Goal: Transaction & Acquisition: Purchase product/service

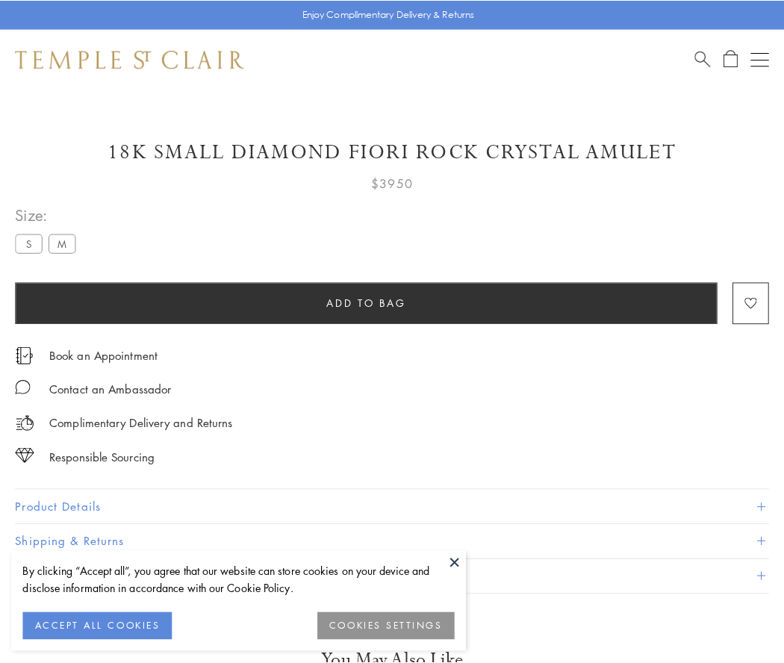
scroll to position [1, 0]
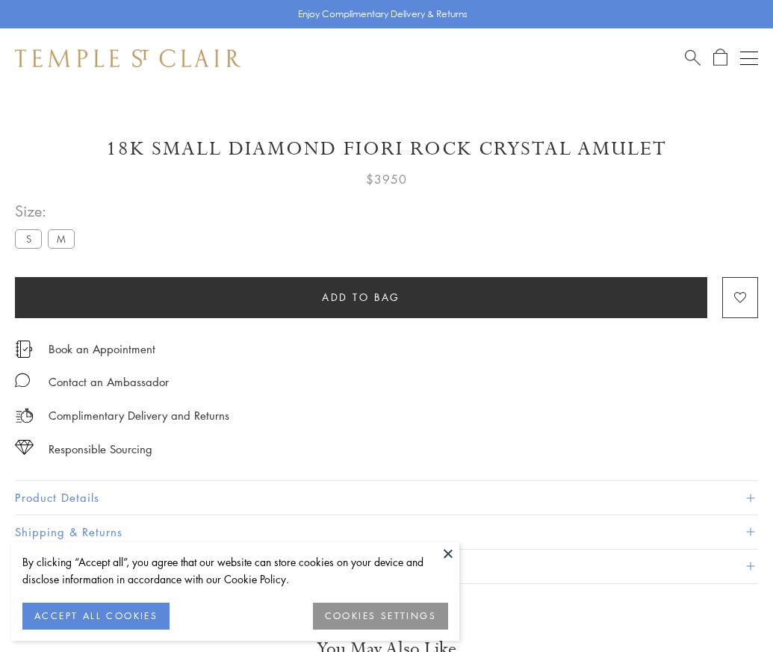
click at [361, 296] on span "Add to bag" at bounding box center [361, 297] width 78 height 16
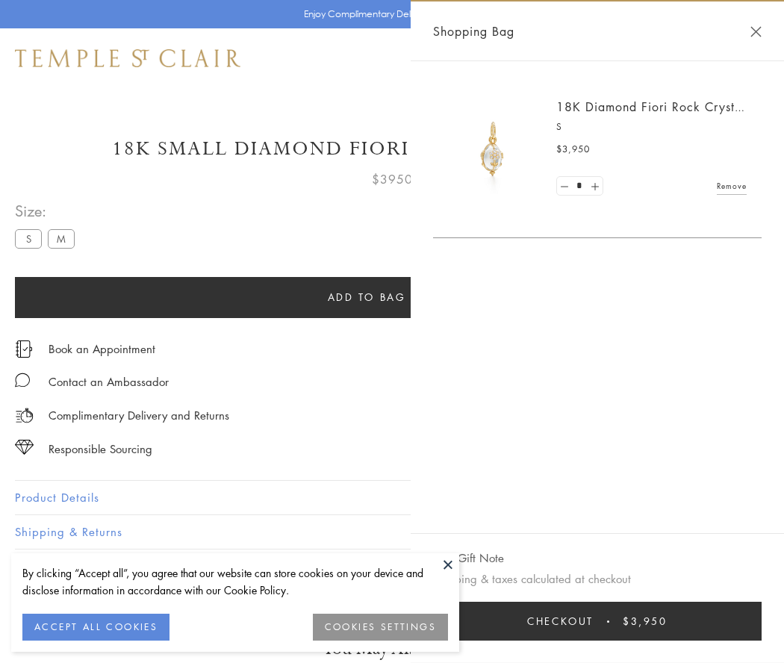
click at [597, 621] on button "Checkout $3,950" at bounding box center [597, 621] width 329 height 39
